Goal: Task Accomplishment & Management: Complete application form

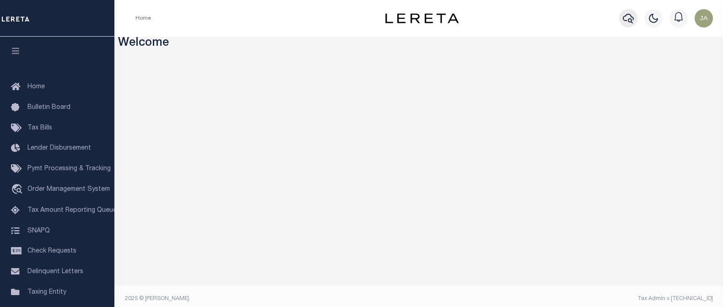
click at [631, 19] on icon "button" at bounding box center [628, 18] width 11 height 11
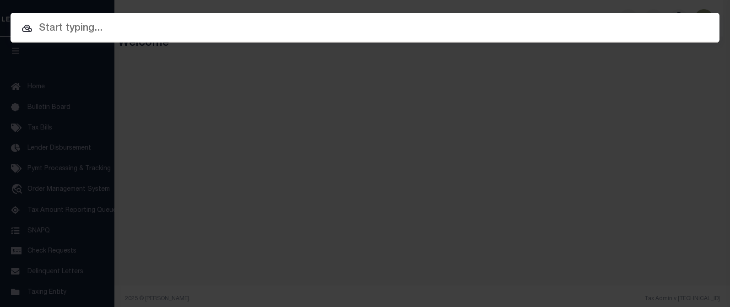
click at [40, 30] on input "text" at bounding box center [365, 29] width 709 height 16
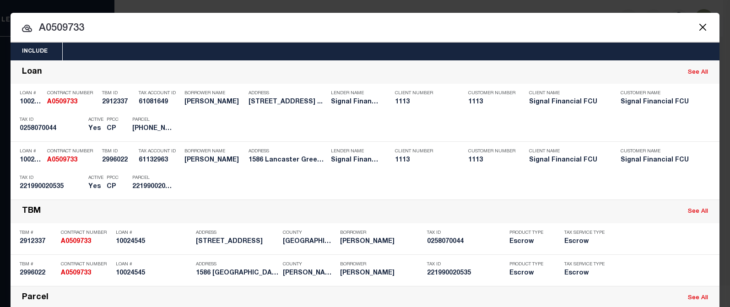
click at [498, 3] on div "Include Loans TBM Customers Borrowers Payments (Lender Non-Disb) Payments (Lend…" at bounding box center [365, 153] width 730 height 307
click at [188, 27] on input "A0509733" at bounding box center [365, 29] width 709 height 16
drag, startPoint x: 41, startPoint y: 27, endPoint x: 110, endPoint y: 26, distance: 69.1
click at [110, 26] on input "A0509733" at bounding box center [365, 29] width 709 height 16
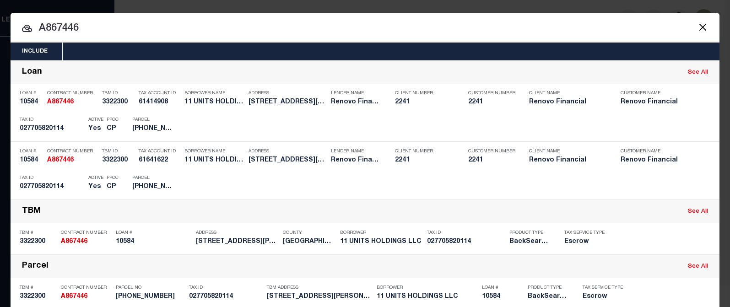
click at [44, 26] on input "A867446" at bounding box center [365, 29] width 709 height 16
drag, startPoint x: 43, startPoint y: 27, endPoint x: 95, endPoint y: 26, distance: 51.7
click at [95, 26] on input "A867446" at bounding box center [365, 29] width 709 height 16
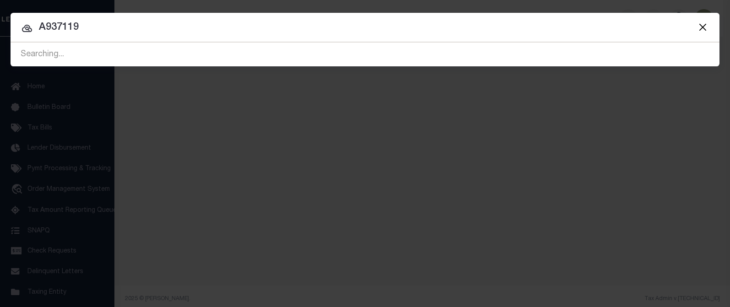
type input "A937119"
click at [111, 24] on input "A937119" at bounding box center [365, 28] width 709 height 16
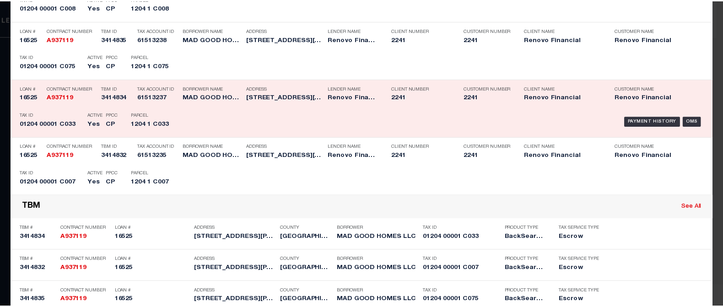
scroll to position [137, 0]
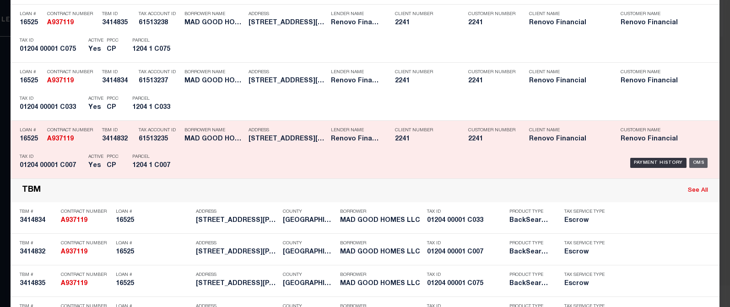
click at [701, 159] on div "OMS" at bounding box center [698, 163] width 19 height 10
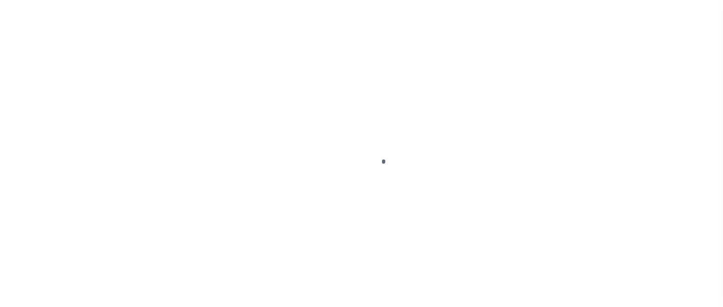
select select "10"
select select "Escrow"
type input "[STREET_ADDRESS][PERSON_NAME]"
select select
type input "Edgewater Park, NJ 08010"
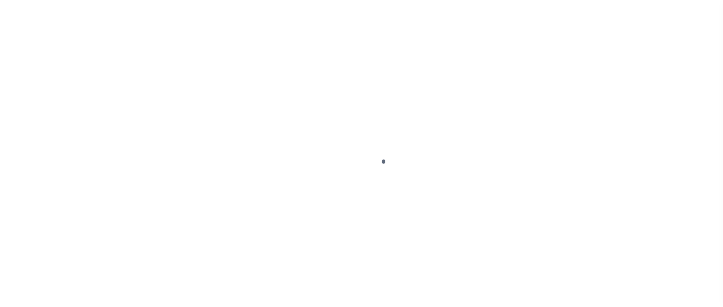
type input "a0kUS000007e0gP"
type input "NJ"
select select
type textarea "LEGAL REQUIRED"
select select "25066"
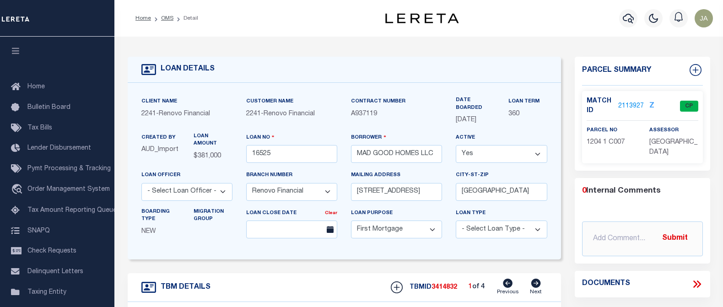
click at [626, 105] on link "2113927" at bounding box center [631, 107] width 26 height 10
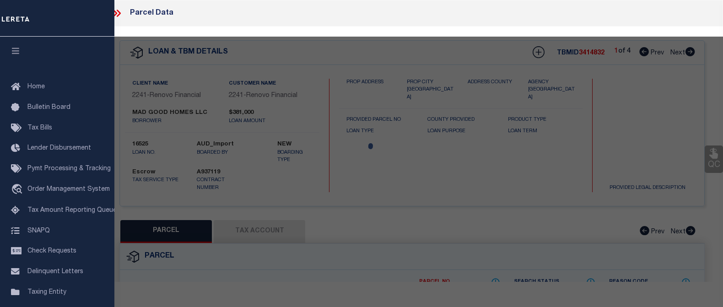
checkbox input "false"
select select "CP"
type input "MAD GOOD HOMES, LLC"
select select "AGF"
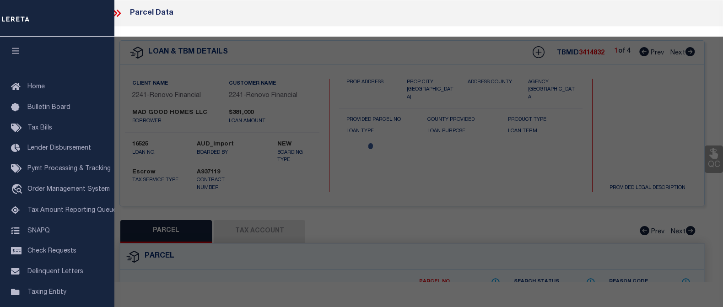
select select "ADD"
type input "JEFFERSON SQUARE A7"
checkbox input "false"
type input "Edgewater Park, NJ 08010"
type textarea "Block/Lot/Qual: 1204. 1. -C007"
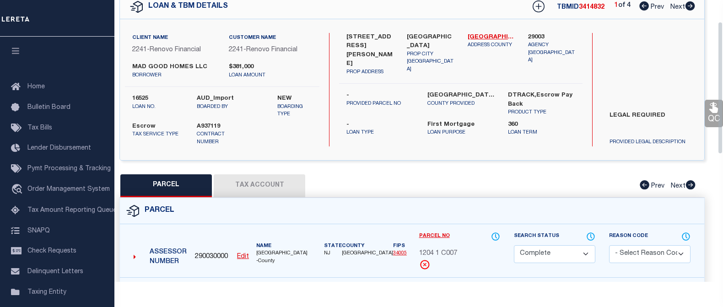
click at [257, 189] on button "Tax Account" at bounding box center [260, 185] width 92 height 23
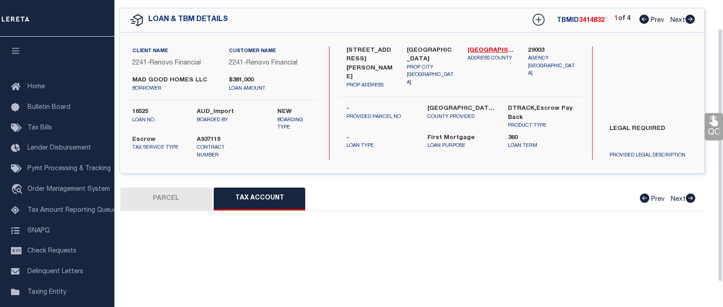
scroll to position [46, 0]
select select "100"
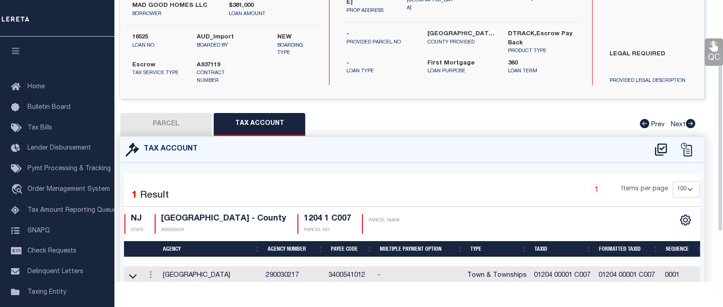
scroll to position [150, 0]
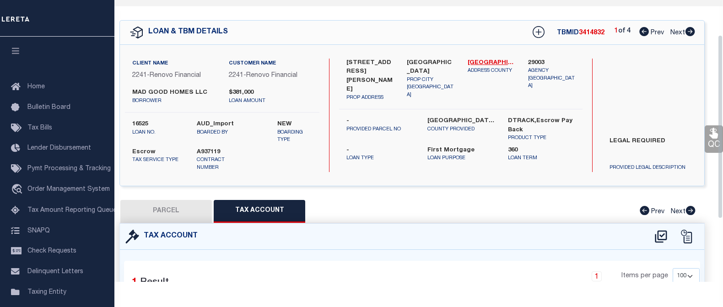
scroll to position [0, 0]
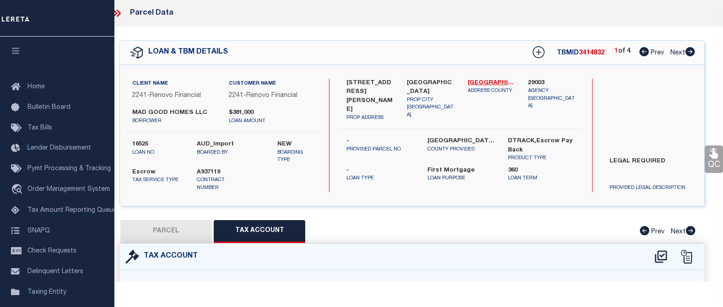
click at [118, 11] on icon at bounding box center [119, 13] width 4 height 7
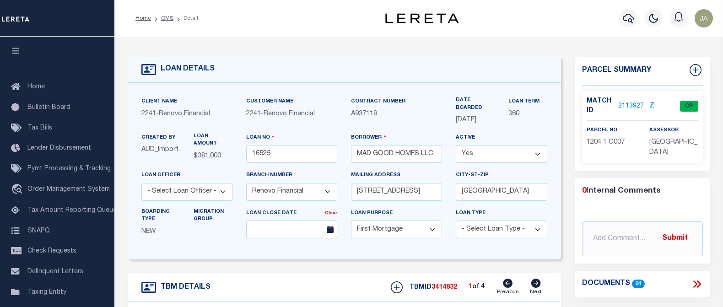
click at [275, 48] on div "LOAN DETAILS Client Name 2241 - Renovo Financial 2241 -" at bounding box center [419, 311] width 596 height 531
click at [59, 21] on div at bounding box center [57, 18] width 114 height 37
click at [626, 17] on icon "button" at bounding box center [628, 18] width 11 height 11
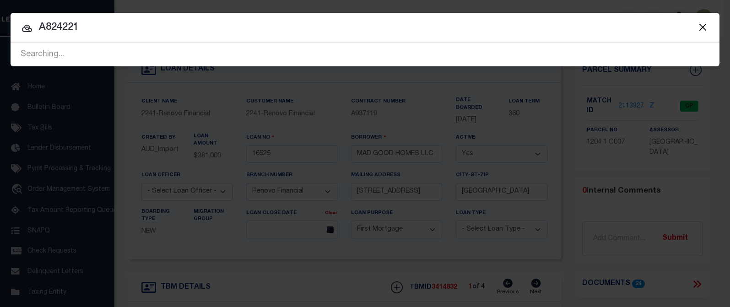
type input "A824221"
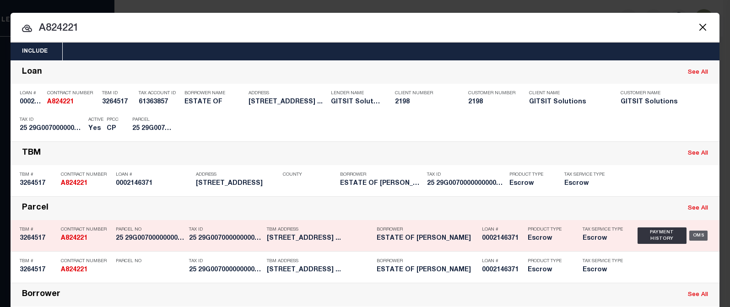
click at [692, 234] on div "OMS" at bounding box center [698, 236] width 19 height 10
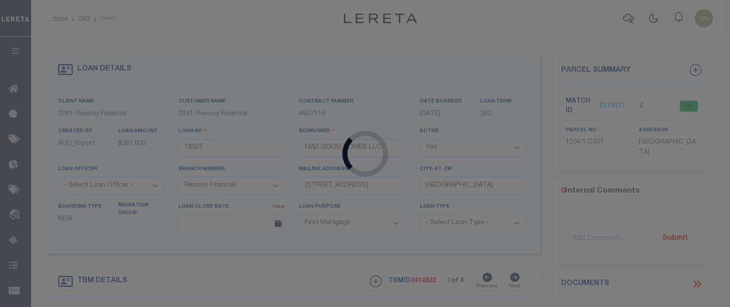
type input "0002146371"
type input "ESTATE OF EVERETT HOLLEY"
select select
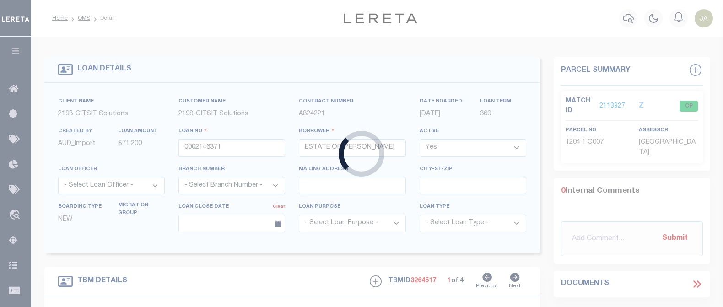
type input "4501 VICTORIA RD"
select select
type input "CHARLESTON WV 25313"
type textarea "2/2/24: TPS REO Listed"
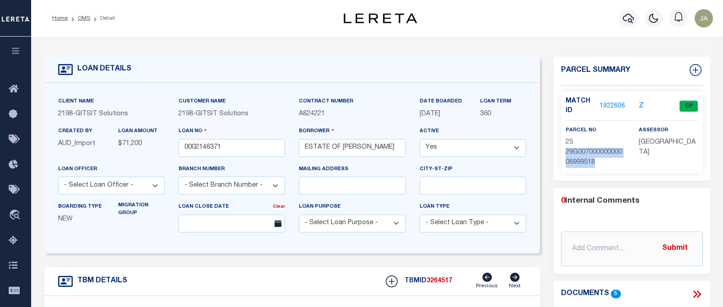
drag, startPoint x: 566, startPoint y: 153, endPoint x: 598, endPoint y: 159, distance: 32.7
click at [598, 159] on p "25 29G00700000000006999518" at bounding box center [595, 153] width 59 height 30
copy span "29G00700000000006999518"
click at [614, 102] on link "1922606" at bounding box center [613, 107] width 26 height 10
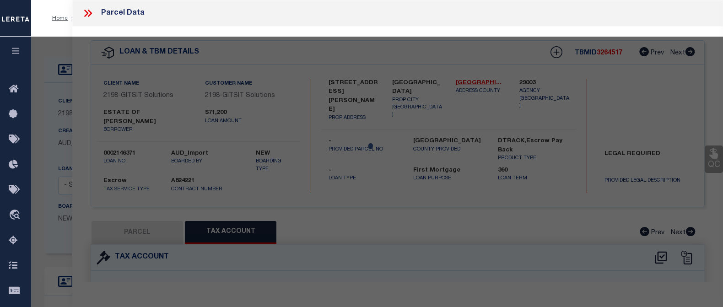
select select "AS"
select select
checkbox input "false"
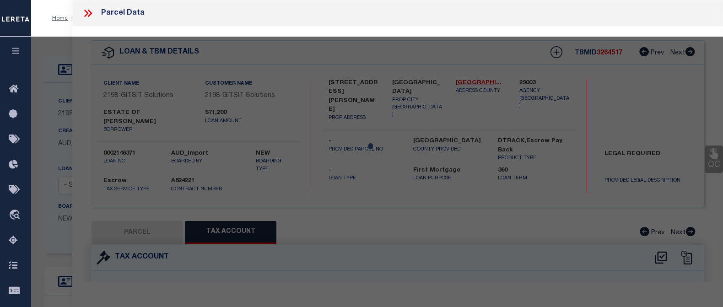
select select "CP"
type input "GITSIT SOLUTIONS LLC"
select select "AGW"
select select "ADD"
type input "4501 VICTORIA RD"
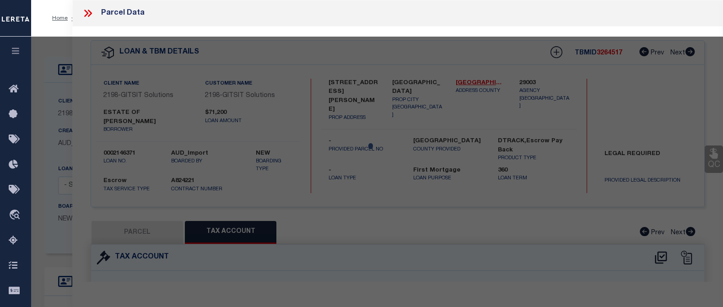
type input "CHARLESTON WV 25312"
type textarea "LTS 5-6-7 BK L HOLLEYWOOD MANOR"
type textarea "map number is correct, but the account number at the end should be 06999518"
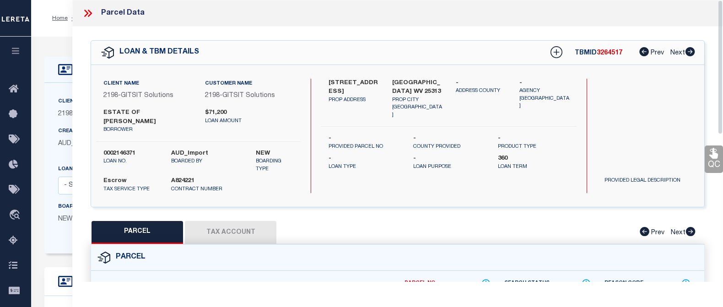
click at [203, 227] on button "Tax Account" at bounding box center [231, 232] width 92 height 23
select select "100"
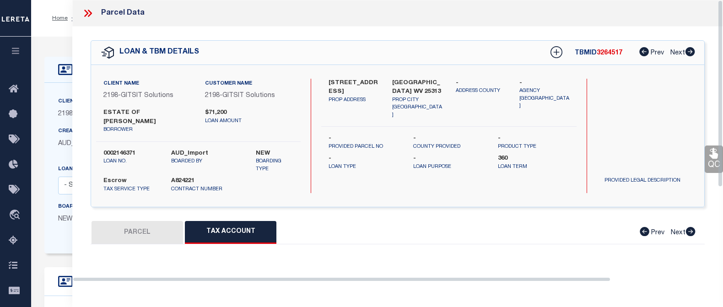
select select "100"
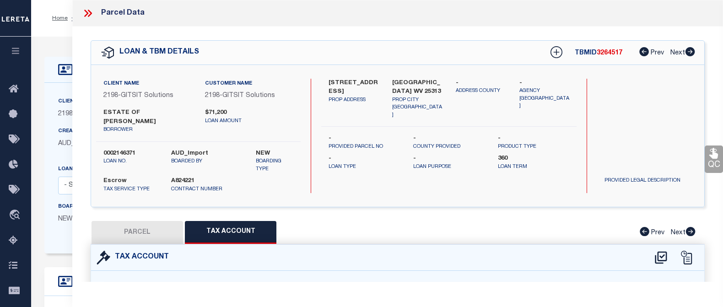
click at [88, 16] on icon at bounding box center [90, 13] width 4 height 7
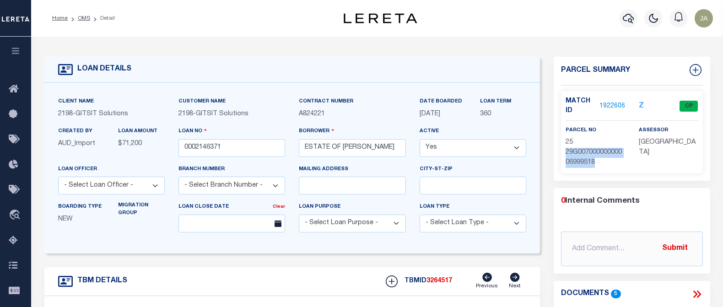
drag, startPoint x: 566, startPoint y: 151, endPoint x: 595, endPoint y: 162, distance: 30.7
click at [595, 162] on span "25 29G00700000000006999518" at bounding box center [594, 152] width 56 height 27
copy span "29G00700000000006999518"
click at [630, 16] on icon "button" at bounding box center [628, 19] width 11 height 10
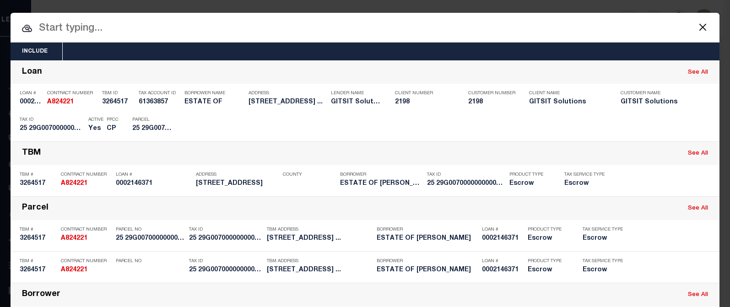
click at [64, 26] on input "text" at bounding box center [365, 29] width 709 height 16
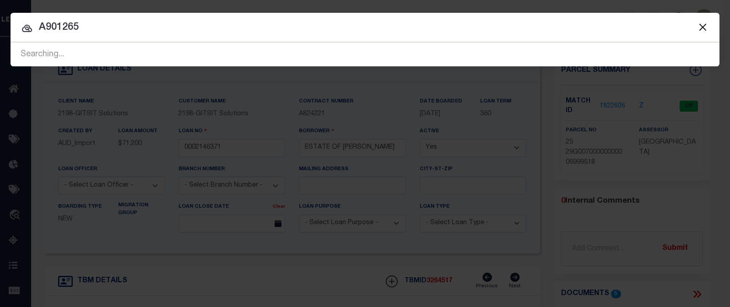
type input "A901265"
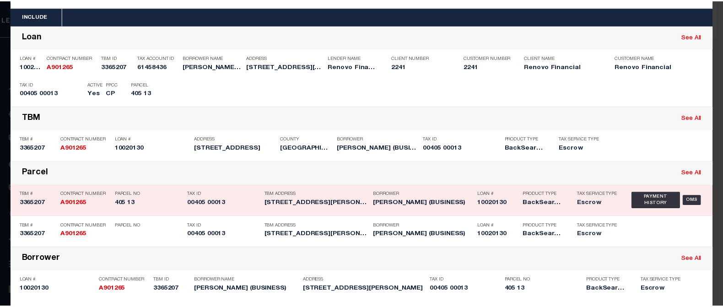
scroll to position [46, 0]
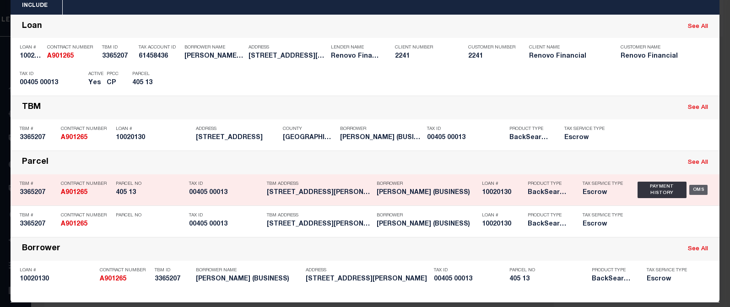
click at [698, 190] on div "OMS" at bounding box center [698, 190] width 19 height 10
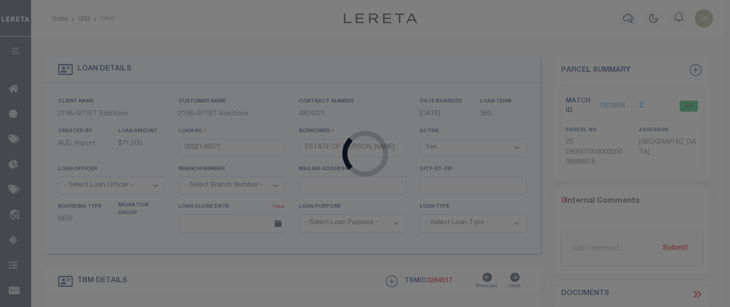
type input "10020130"
type input "HUNTER BLASONE (BUSINESS)"
select select
select select "10"
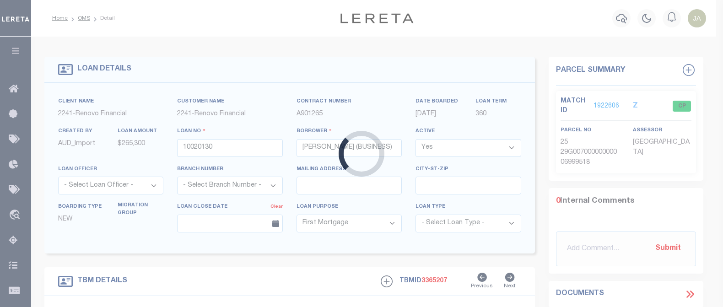
type input "4 CHURCH STREET"
select select
type input "VERNON, NJ 07462"
type input "a0kUS000003yswf"
type input "NJ"
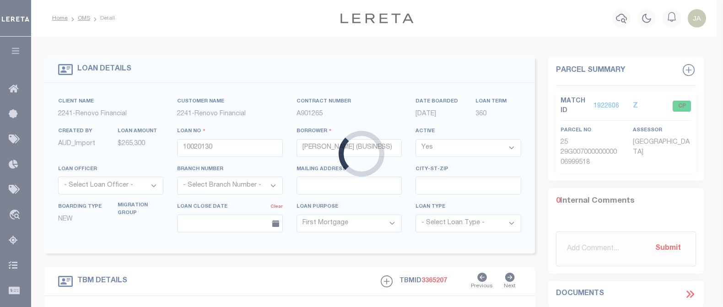
select select
type textarea "LEGAL REQUIRED"
select select "25067"
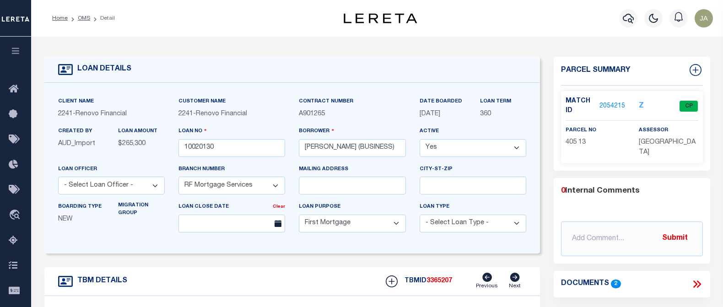
click at [614, 103] on link "2054215" at bounding box center [613, 107] width 26 height 10
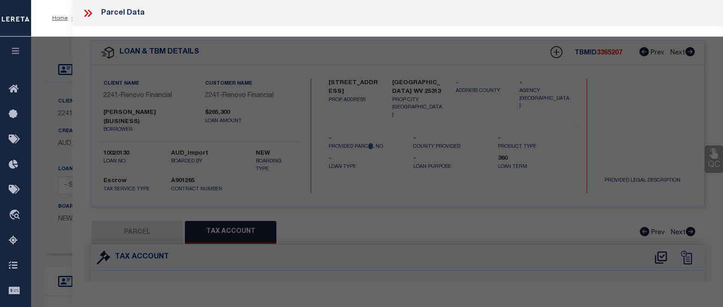
select select "AS"
select select
checkbox input "false"
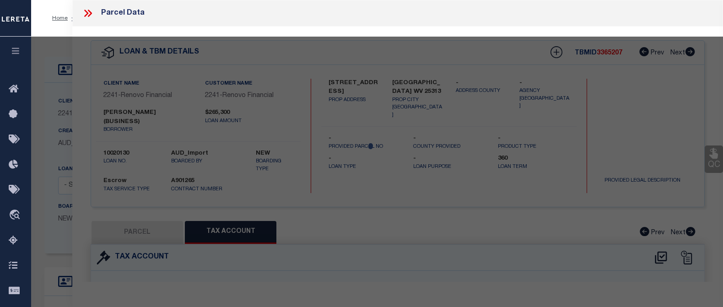
select select "CP"
type input "BLASONE, HUNTER"
select select "AGW"
select select
type input "4 CHURCH ST"
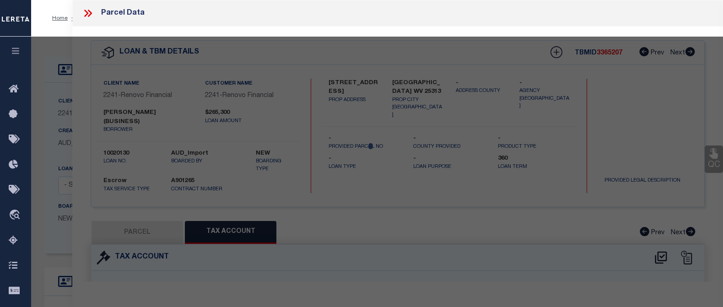
checkbox input "false"
type input "VERNON, NJ 07462"
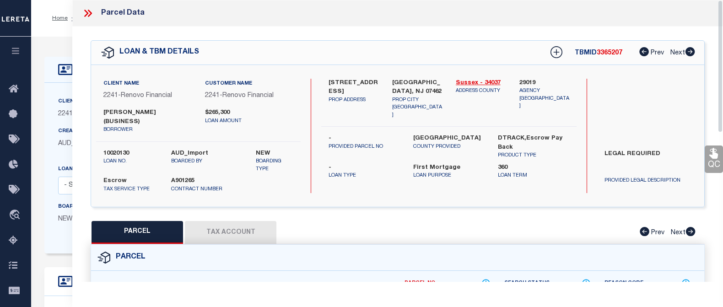
click at [239, 227] on button "Tax Account" at bounding box center [231, 232] width 92 height 23
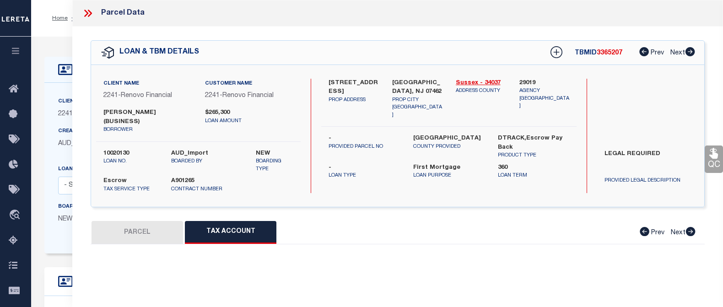
select select "100"
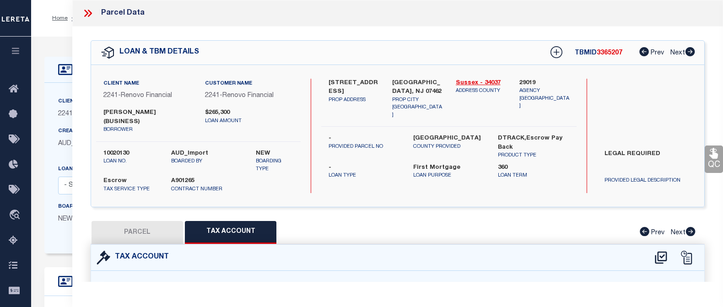
click at [89, 14] on icon at bounding box center [88, 13] width 12 height 12
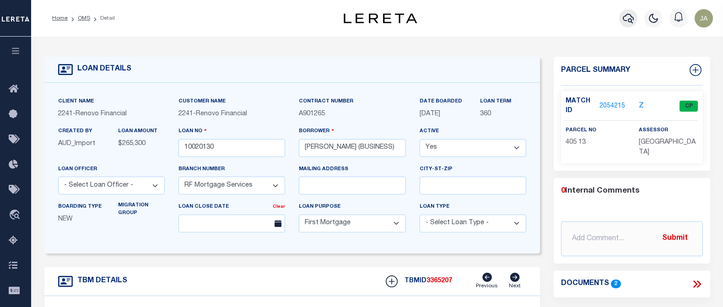
click at [625, 18] on icon "button" at bounding box center [628, 18] width 11 height 11
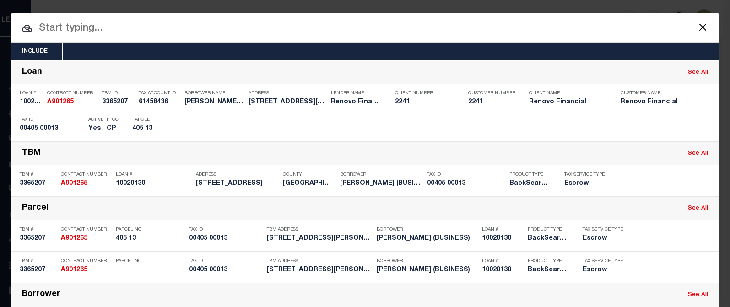
click at [56, 29] on input "text" at bounding box center [365, 29] width 709 height 16
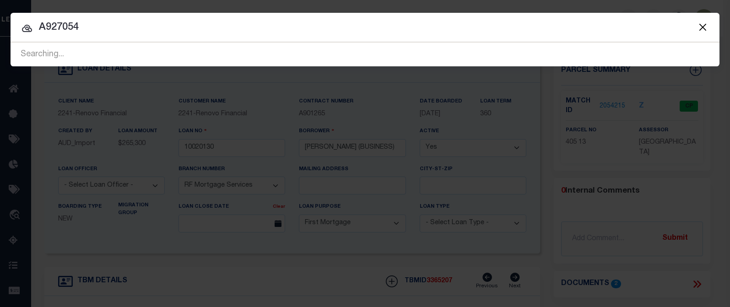
type input "A927054"
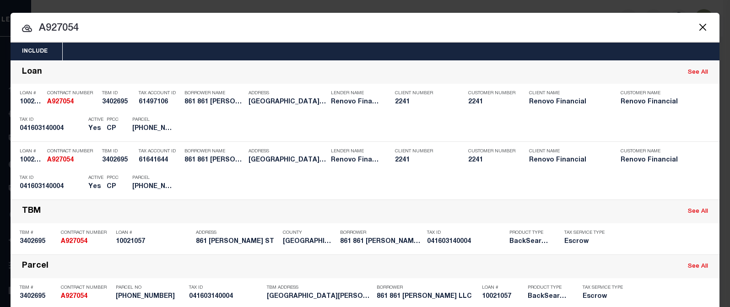
click at [490, 28] on input "A927054" at bounding box center [365, 29] width 709 height 16
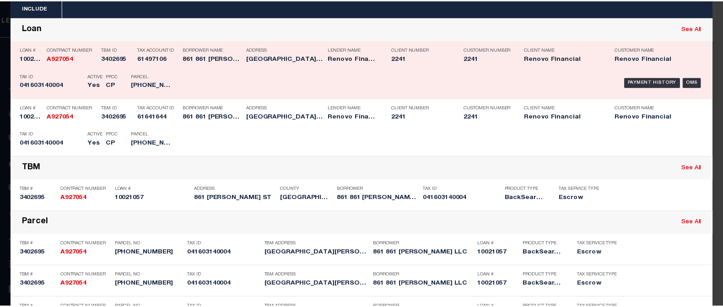
scroll to position [46, 0]
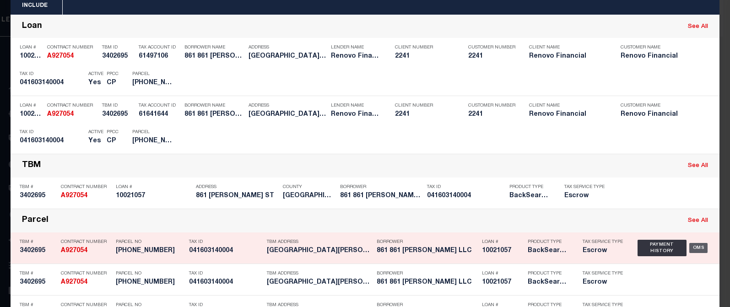
click at [697, 248] on div "OMS" at bounding box center [698, 248] width 19 height 10
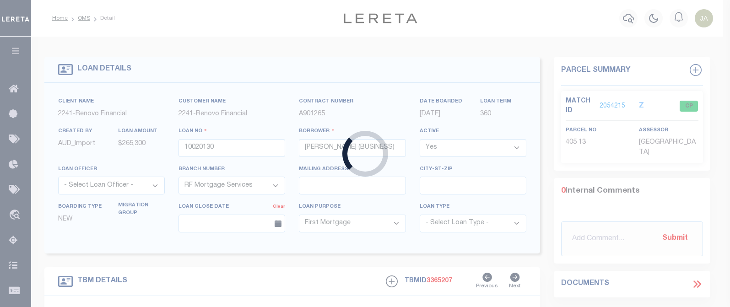
type input "10021057"
type input "861 861 BALDWIN LLC"
type input "112 CLINTON LN 1B"
type input "SPRING VALLEY NY 10977"
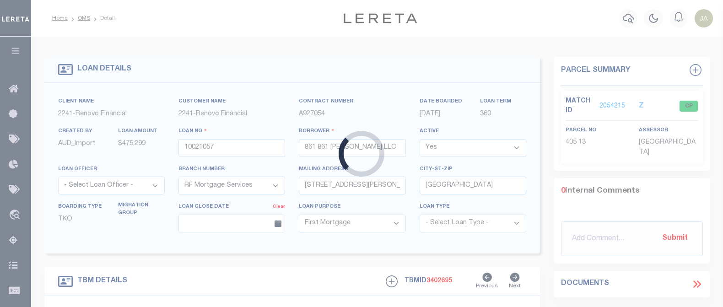
type input "861 BALDWIN ST"
type input "041603140004 0000000000"
type input "WATERBURY, CT 06706"
type input "a0kUS000007eSUd"
type input "CT"
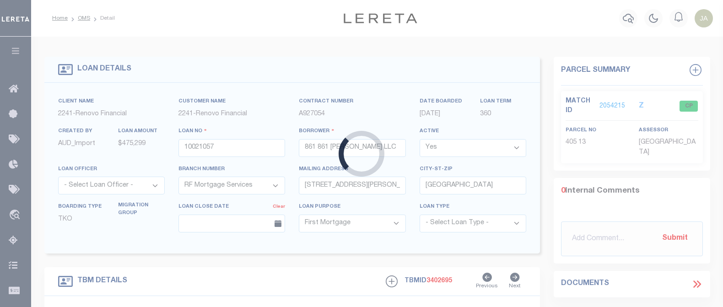
select select
type textarea "Liability Limited to Customer Provided Parcel"
select select
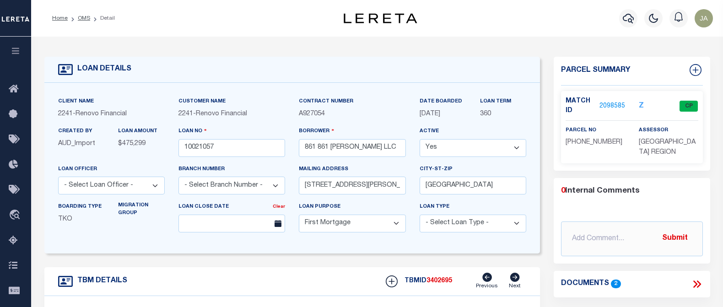
click at [613, 105] on link "2098585" at bounding box center [613, 107] width 26 height 10
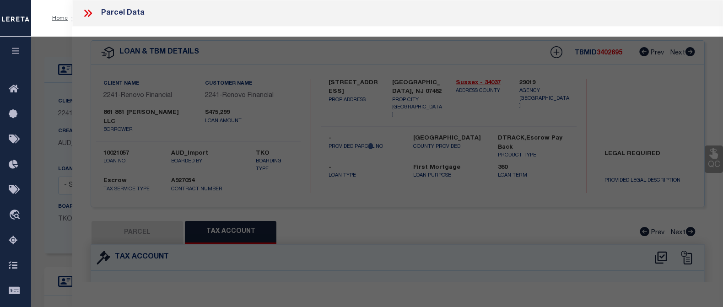
select select "AS"
select select
checkbox input "false"
select select "CP"
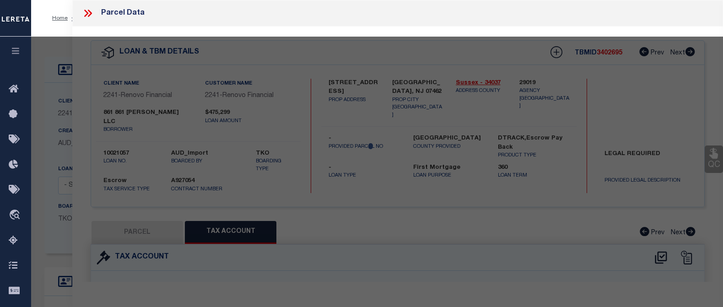
type input "861 BALDWIN LLC"
select select "AGW"
select select "ADD"
type input "861 BALDWIN ST"
checkbox input "false"
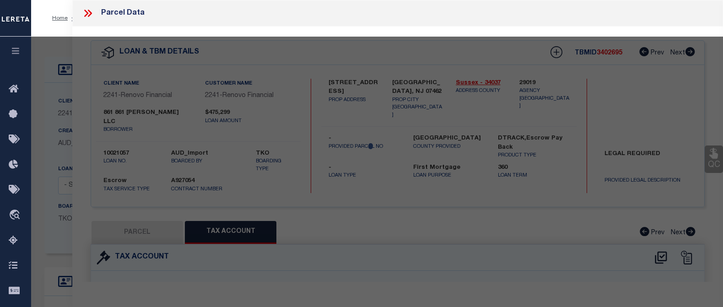
type input "WATERBURY, CT 06706"
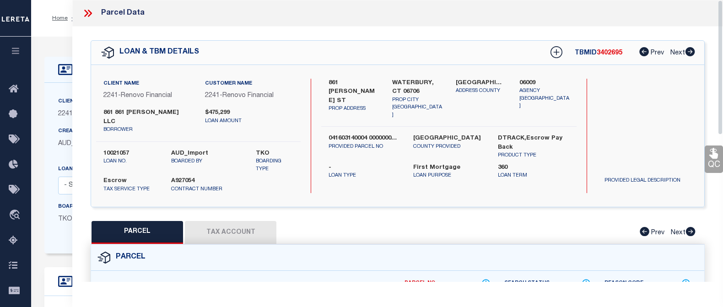
click at [220, 225] on button "Tax Account" at bounding box center [231, 232] width 92 height 23
select select "100"
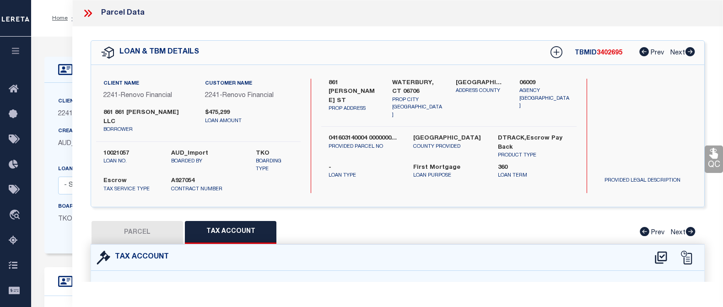
click at [85, 15] on icon at bounding box center [88, 13] width 12 height 12
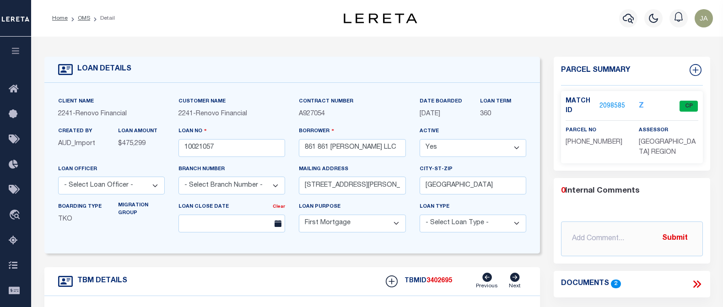
click at [127, 12] on div "Home OMS Detail" at bounding box center [185, 18] width 280 height 19
click at [630, 20] on icon "button" at bounding box center [628, 18] width 11 height 11
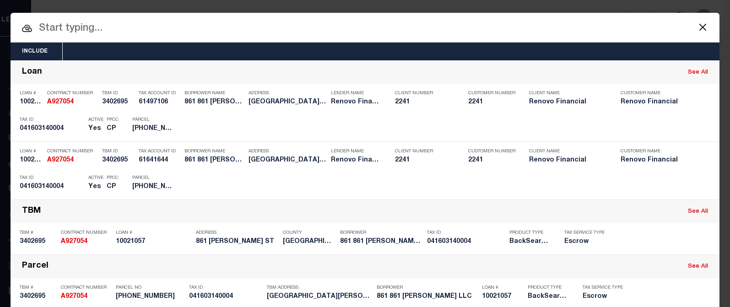
click at [88, 24] on input "text" at bounding box center [365, 29] width 709 height 16
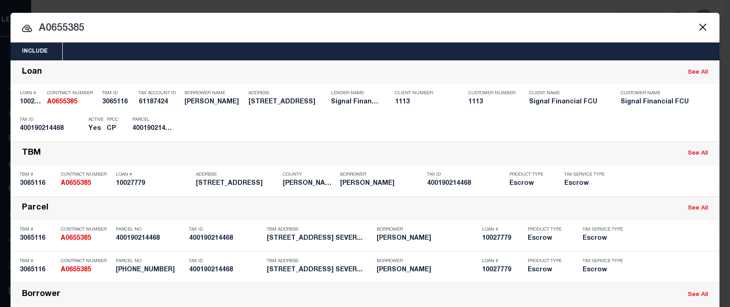
click at [50, 30] on input "A0655385" at bounding box center [365, 29] width 709 height 16
drag, startPoint x: 49, startPoint y: 29, endPoint x: 99, endPoint y: 29, distance: 49.4
click at [99, 29] on input "A0655385" at bounding box center [365, 29] width 709 height 16
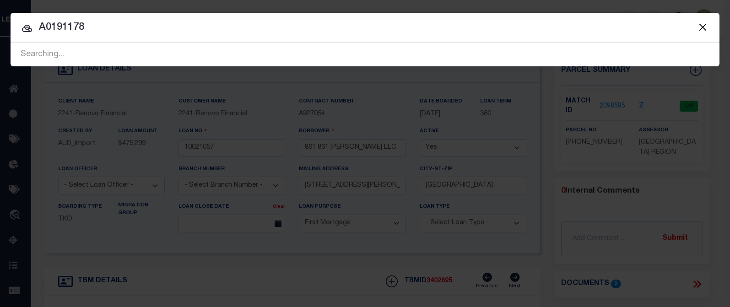
type input "A0191178"
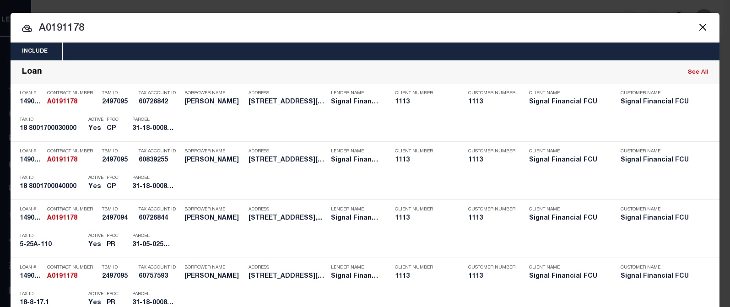
click at [503, 7] on div "Include Loans TBM Customers Borrowers Payments (Lender Non-Disb) Payments (Lend…" at bounding box center [365, 153] width 730 height 307
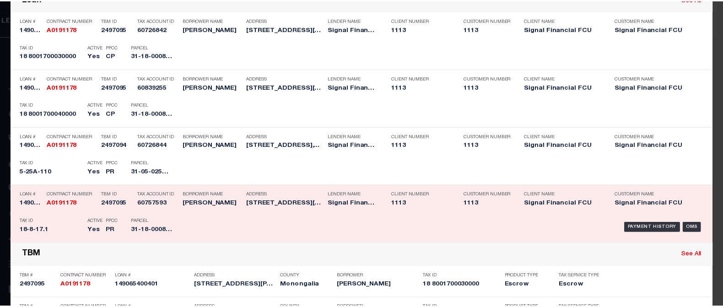
scroll to position [92, 0]
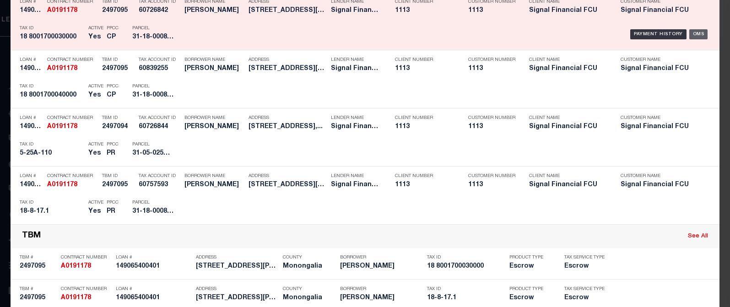
click at [690, 32] on div "OMS" at bounding box center [698, 34] width 19 height 10
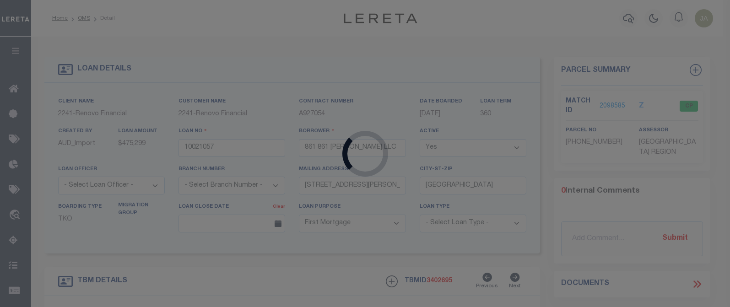
type input "149065400401"
type input "JOSEPH LECHNER"
select select
type input "2404 ESTHER COURT"
type input "SILVER SPRING, MD 20910"
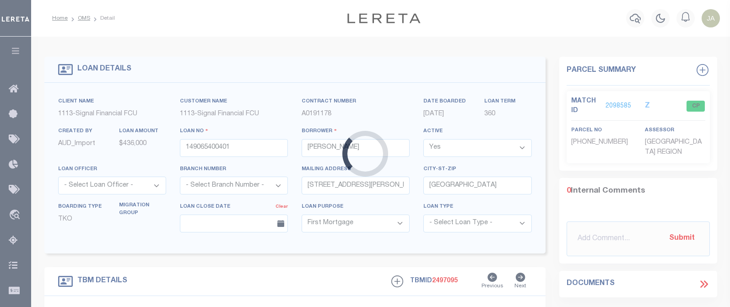
select select "2139"
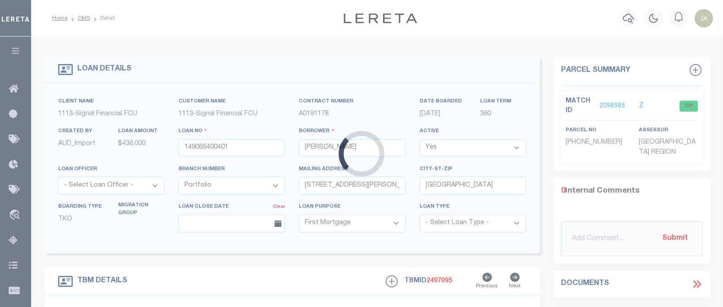
type input "990 MORGAN RUN ROAD"
type input "DISTRICT UNION MAP 8 PARCEL 17.3"
type input "MORGANTOWN, WV 26508"
type input "0402"
type input "WV"
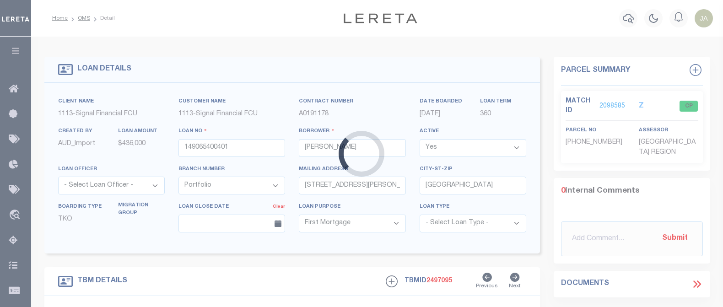
select select
type textarea "DISTRICT UNION MAP 8 PARCEL 17.3"
select select
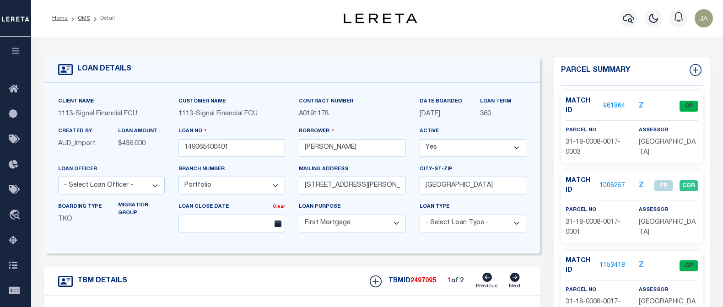
click at [613, 105] on link "961864" at bounding box center [614, 107] width 22 height 10
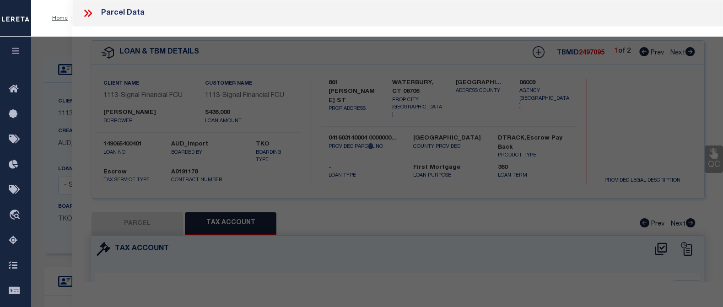
select select "AS"
select select
checkbox input "false"
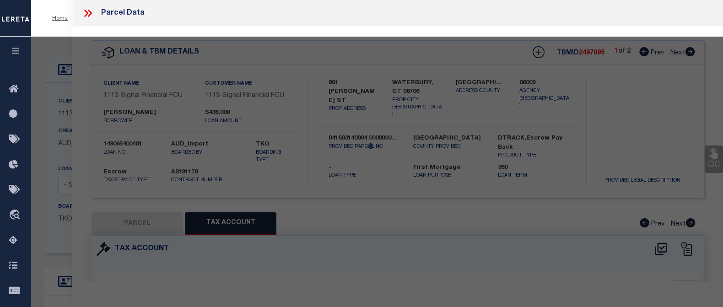
select select "CP"
type input "ANN,GRUBER CATHERINE & LEWIS,LECHNER JOSEPH III"
select select "AGF"
select select "ADD"
type input "990 MORGAN RUN RD"
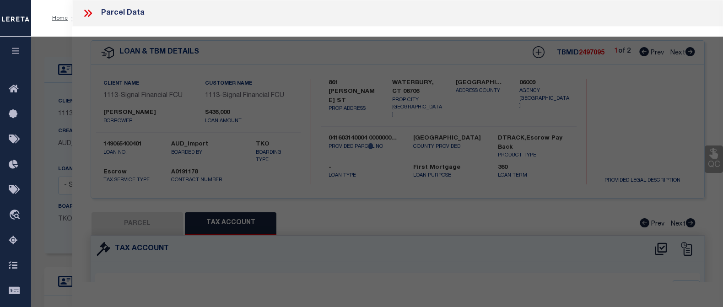
type input "MORGANTOWN WV 26508"
type textarea "PT PARCEL NO 1 1.60 AC CHEAT RIVER"
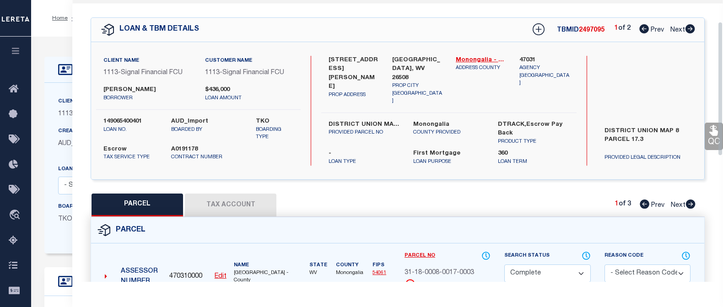
scroll to position [46, 0]
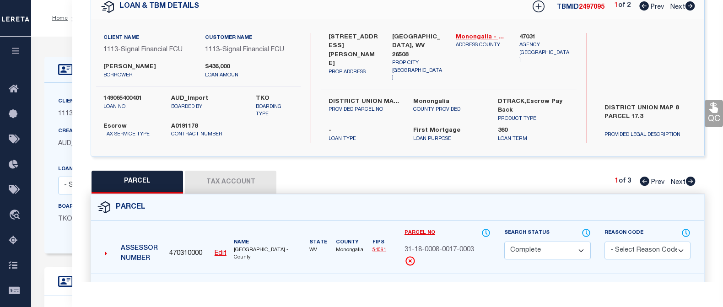
click at [220, 176] on button "Tax Account" at bounding box center [231, 182] width 92 height 23
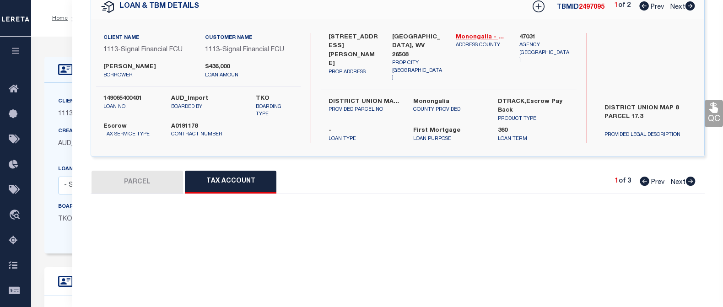
select select "100"
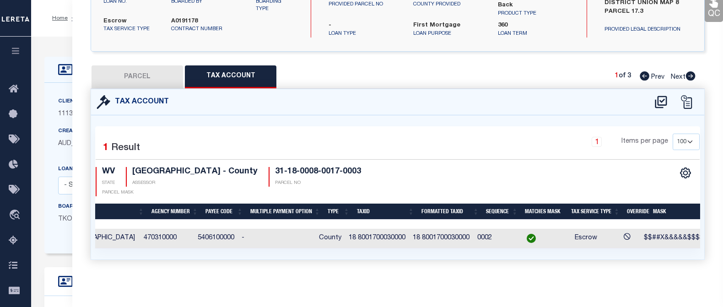
scroll to position [0, 0]
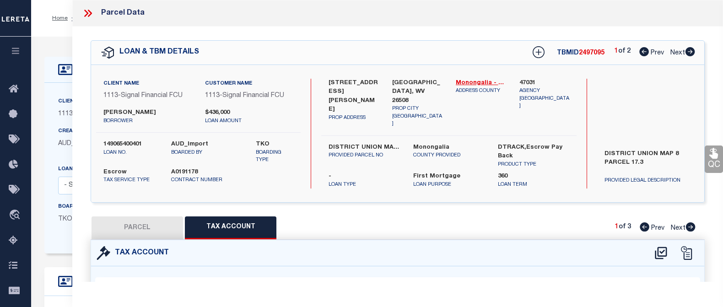
click at [86, 10] on icon at bounding box center [88, 13] width 12 height 12
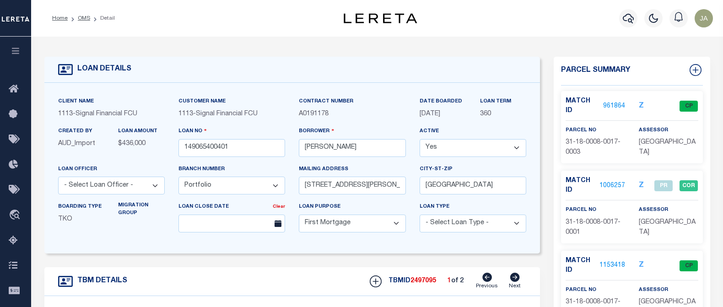
click at [484, 9] on div "Profile Sign out" at bounding box center [577, 18] width 280 height 32
click at [520, 25] on div "Profile Sign out" at bounding box center [577, 18] width 280 height 32
click at [508, 29] on div "Profile Sign out" at bounding box center [577, 18] width 280 height 32
click at [697, 18] on img "button" at bounding box center [704, 18] width 18 height 18
click at [667, 64] on span "Sign out" at bounding box center [667, 65] width 26 height 6
